Goal: Download file/media

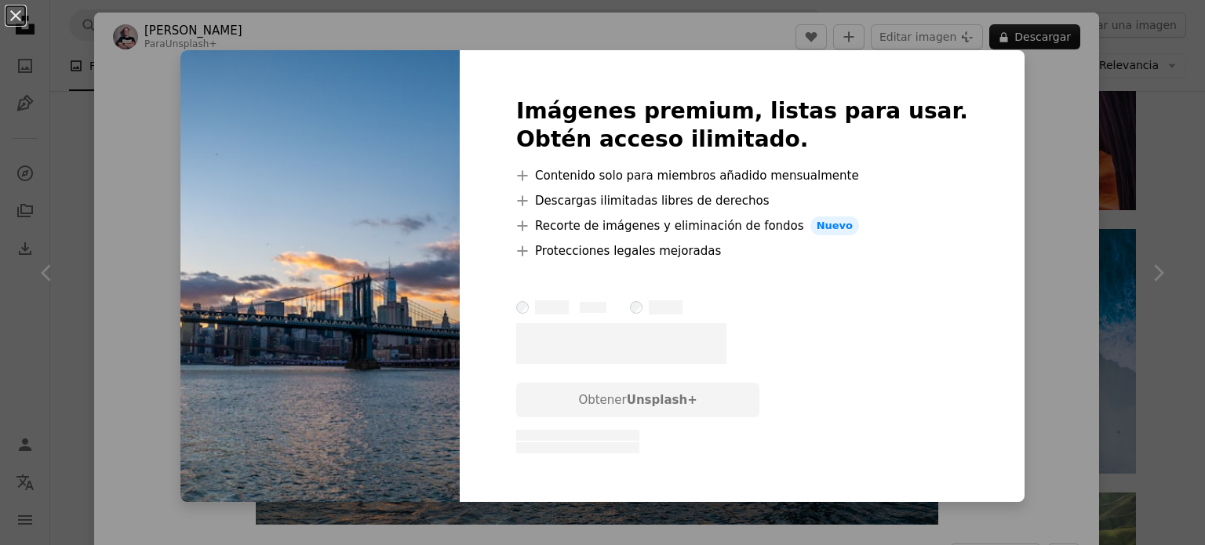
scroll to position [235, 0]
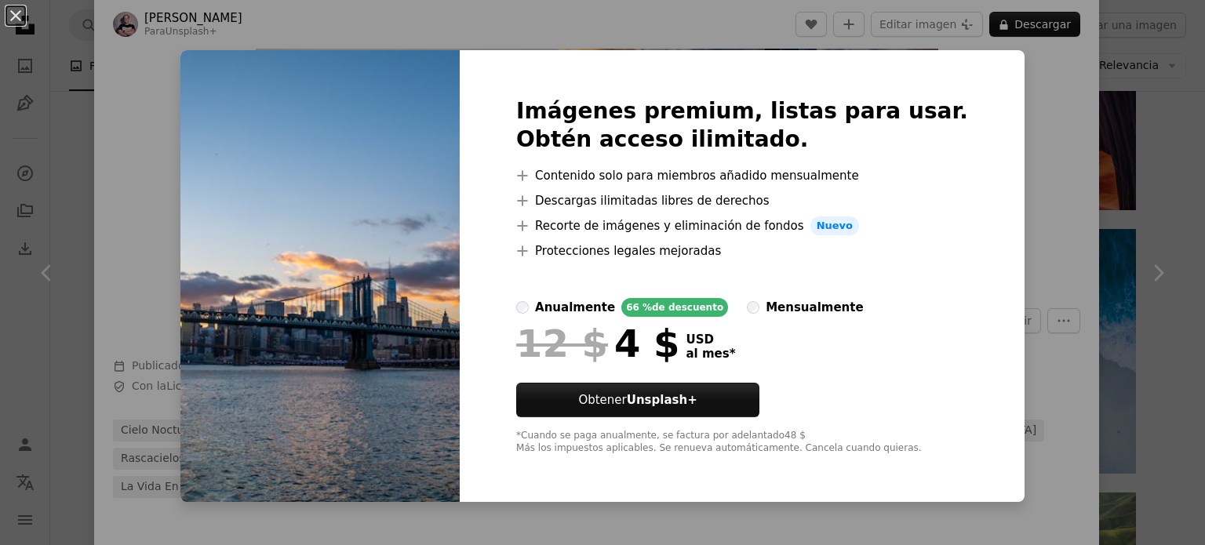
click at [992, 107] on div "An X shape Imágenes premium, listas para usar. Obtén acceso ilimitado. A plus s…" at bounding box center [602, 272] width 1205 height 545
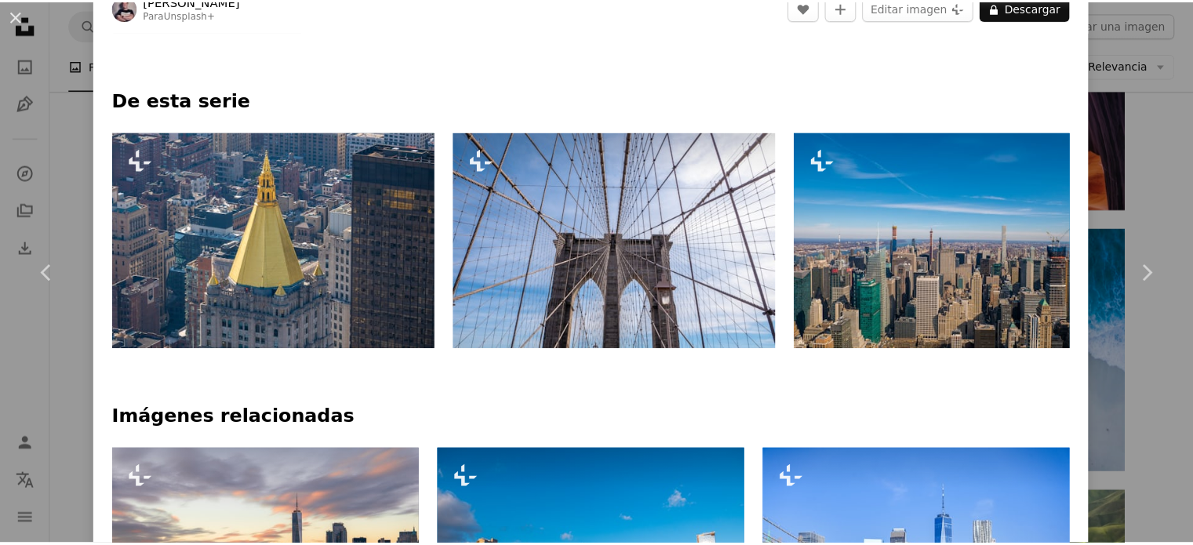
scroll to position [706, 0]
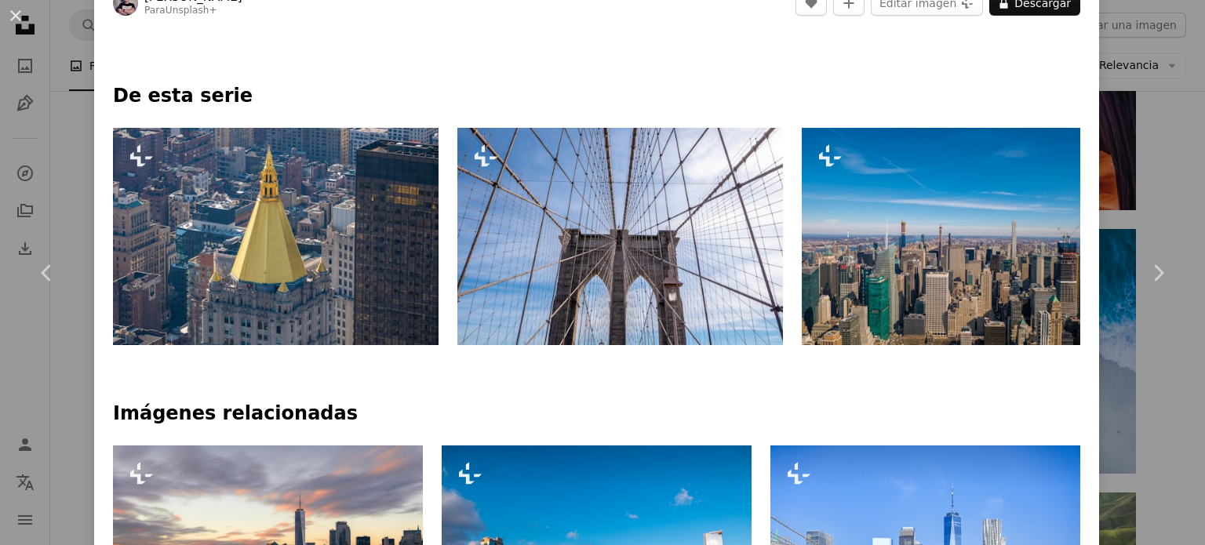
click at [21, 15] on button "An X shape" at bounding box center [15, 15] width 19 height 19
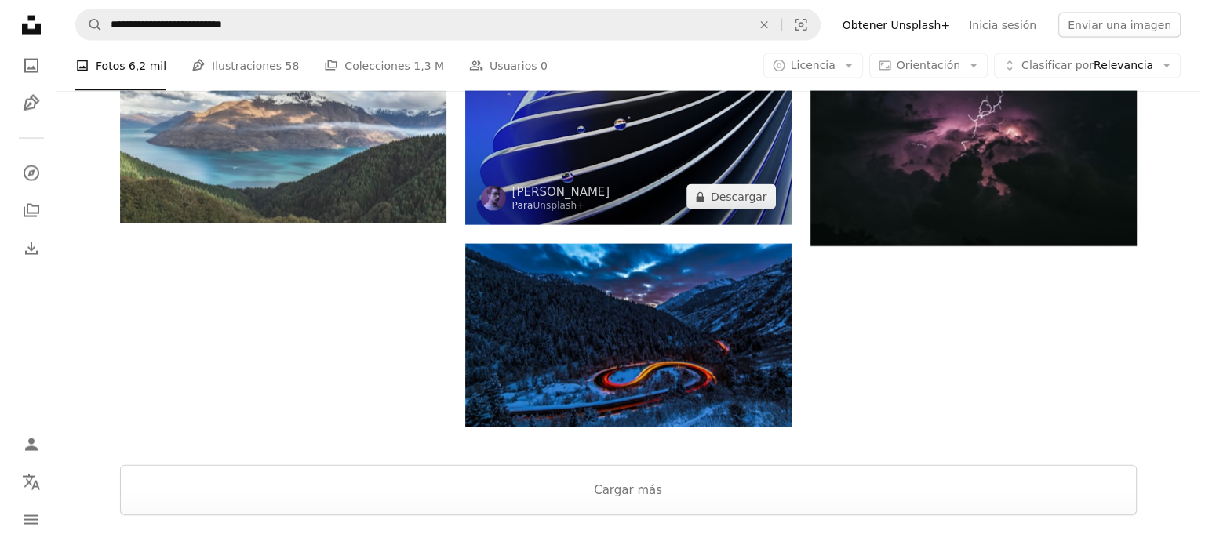
scroll to position [3179, 0]
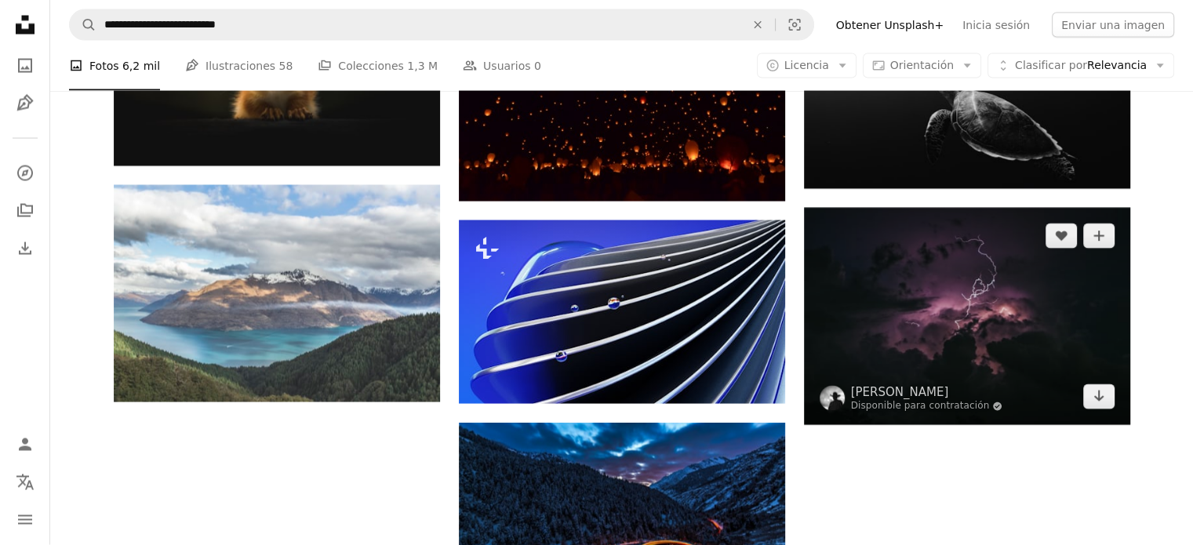
click at [901, 366] on img at bounding box center [967, 316] width 326 height 217
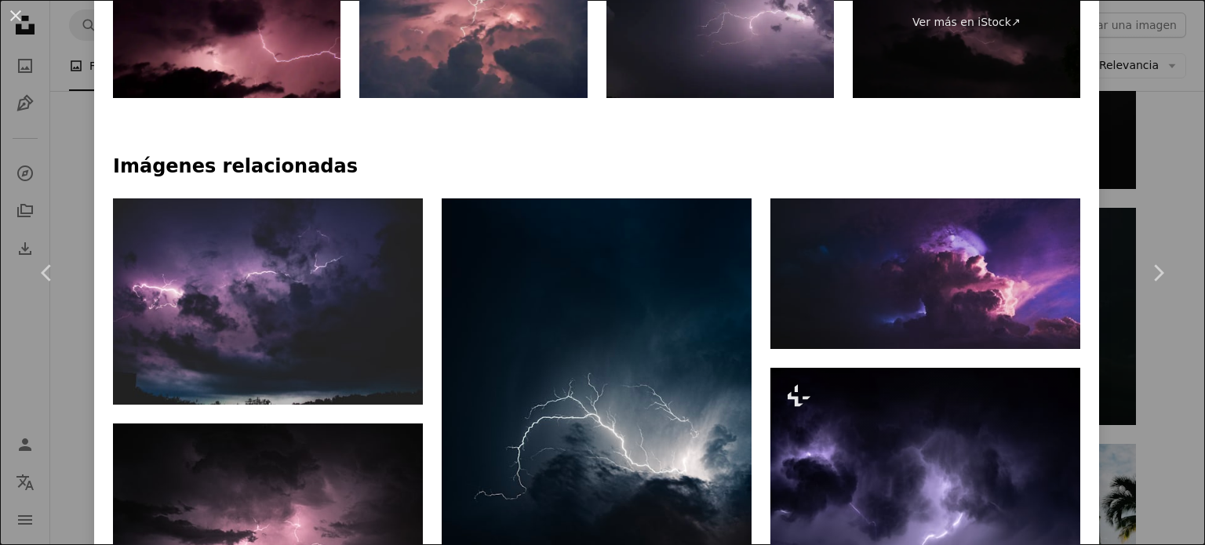
scroll to position [1020, 0]
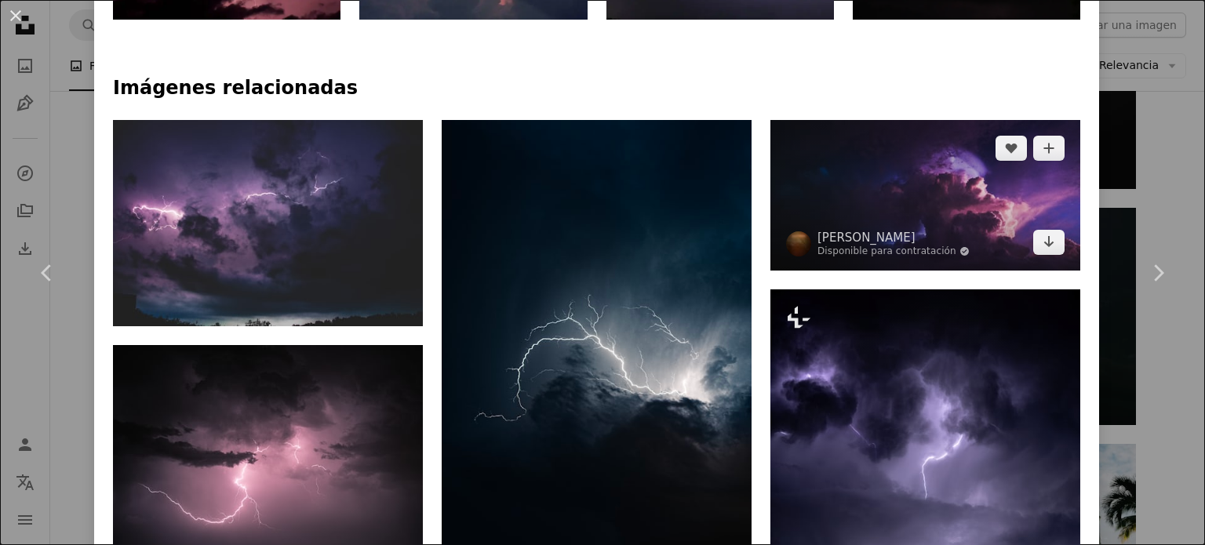
click at [858, 189] on img at bounding box center [925, 195] width 310 height 150
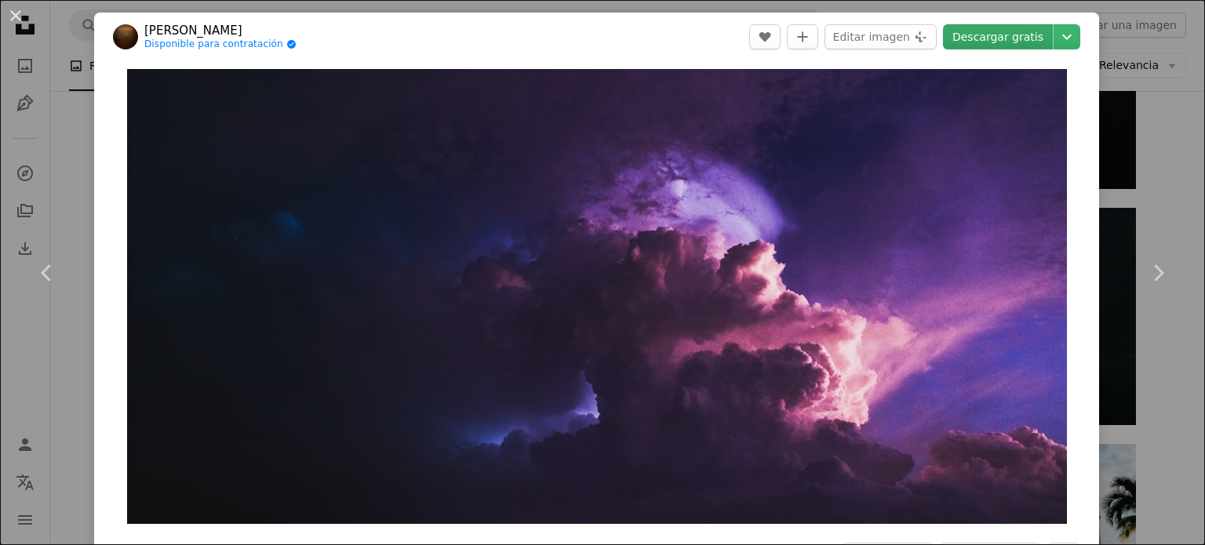
click at [1001, 31] on link "Descargar gratis" at bounding box center [998, 36] width 110 height 25
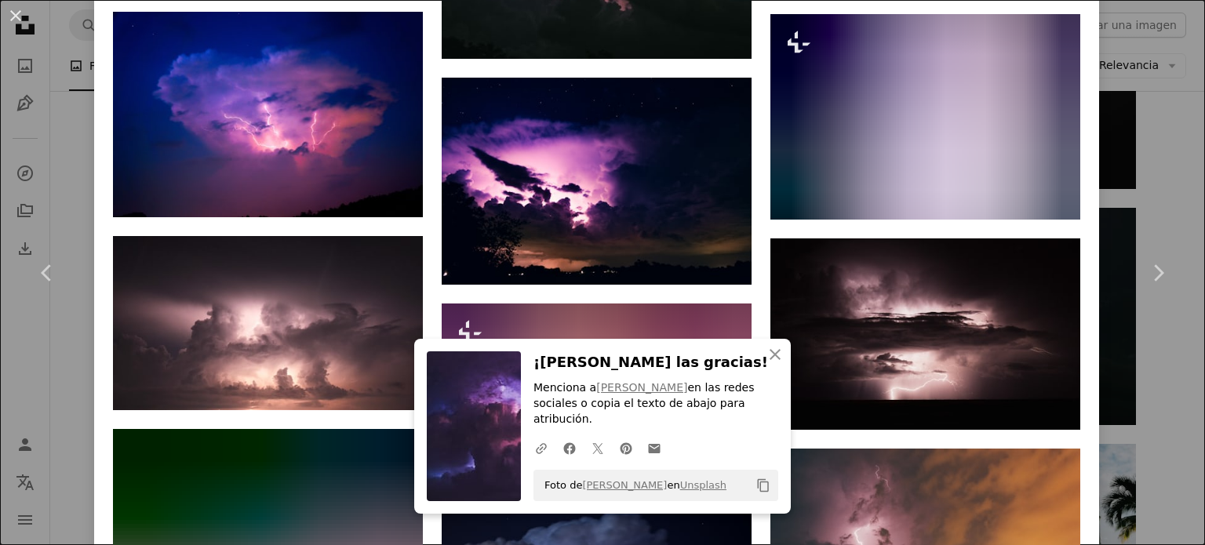
scroll to position [1569, 0]
